Goal: Task Accomplishment & Management: Use online tool/utility

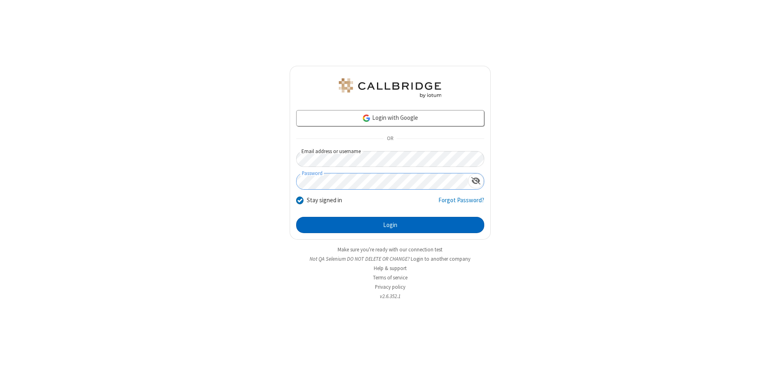
click at [390, 225] on button "Login" at bounding box center [390, 225] width 188 height 16
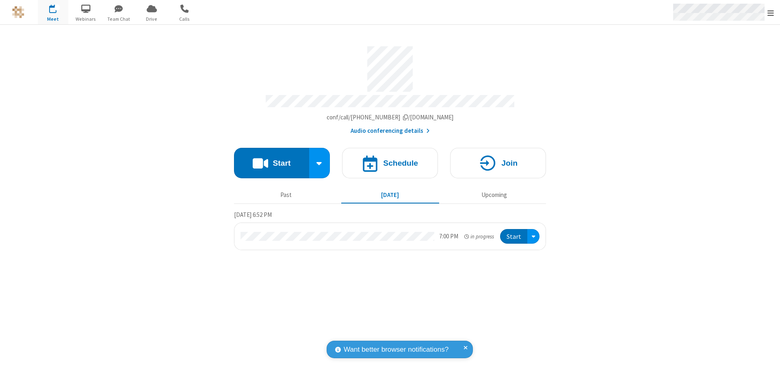
click at [770, 13] on span "Open menu" at bounding box center [770, 13] width 6 height 8
click at [151, 19] on span "Drive" at bounding box center [151, 18] width 30 height 7
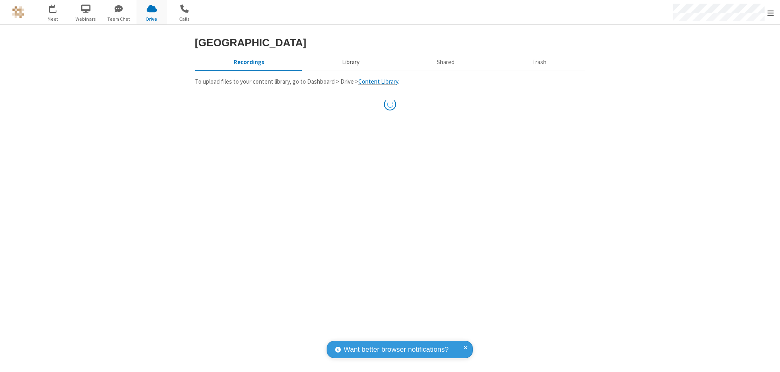
click at [349, 70] on button "Library" at bounding box center [350, 61] width 95 height 15
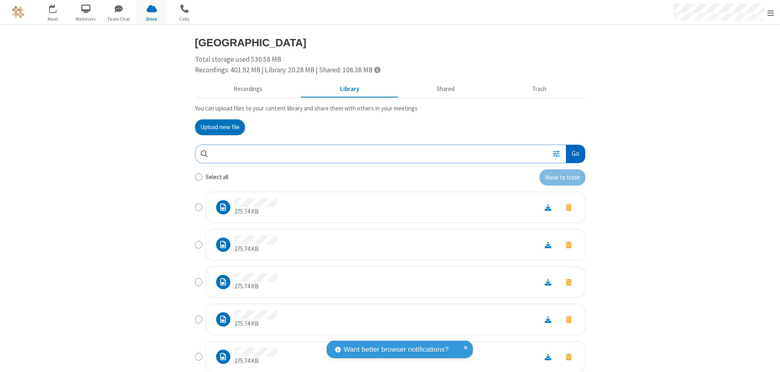
click at [572, 153] on button "Go" at bounding box center [575, 154] width 19 height 18
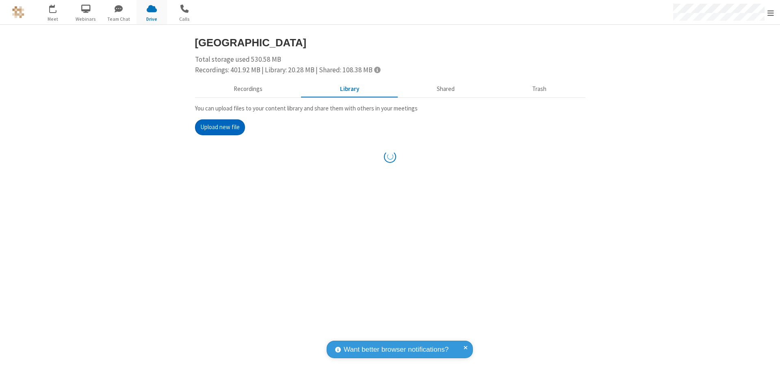
click at [216, 127] on button "Upload new file" at bounding box center [220, 127] width 50 height 16
